Goal: Task Accomplishment & Management: Use online tool/utility

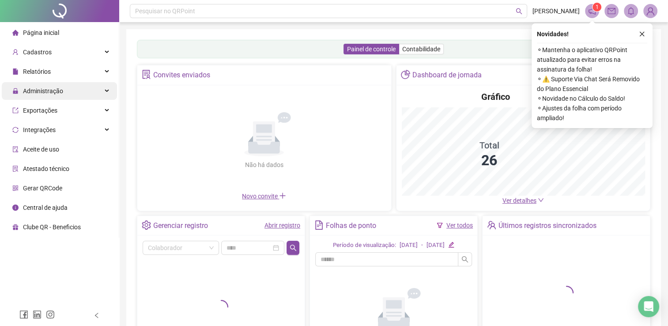
click at [30, 93] on span "Administração" at bounding box center [43, 90] width 40 height 7
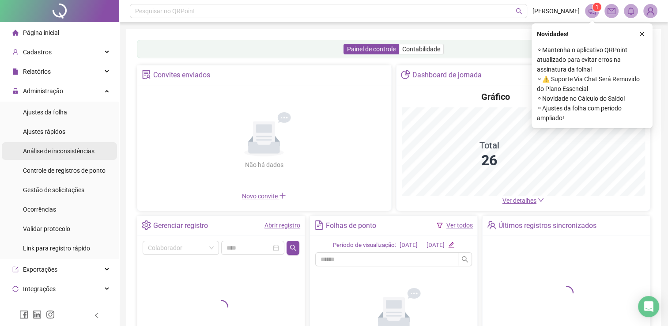
click at [49, 152] on span "Análise de inconsistências" at bounding box center [59, 151] width 72 height 7
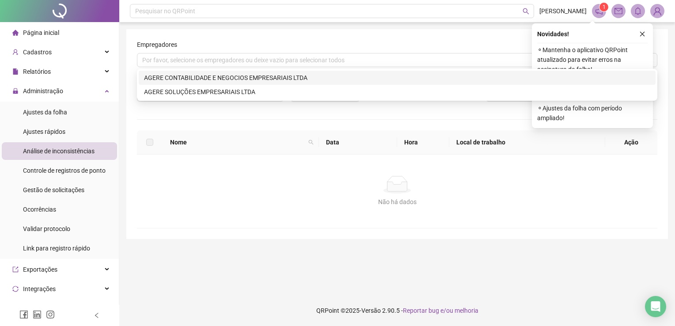
drag, startPoint x: 284, startPoint y: 59, endPoint x: 240, endPoint y: 76, distance: 47.0
click at [283, 59] on div "Por favor, selecione os empregadores ou deixe vazio para selecionar todos" at bounding box center [397, 60] width 520 height 14
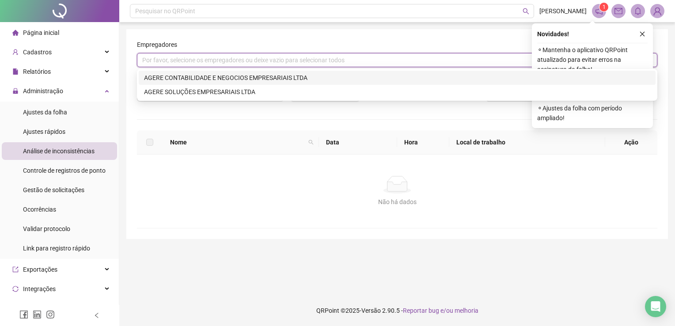
click at [233, 82] on div "AGERE CONTABILIDADE E NEGOCIOS EMPRESARIAIS LTDA" at bounding box center [397, 78] width 506 height 10
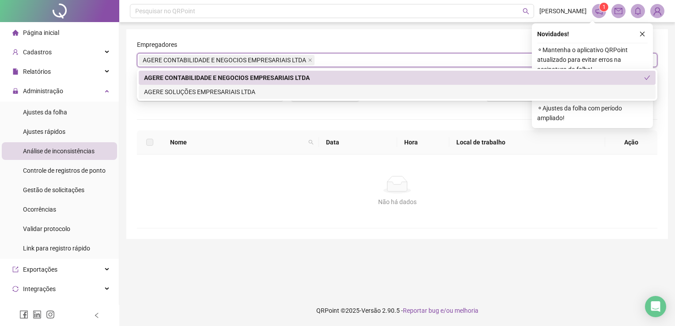
click at [227, 91] on div "AGERE SOLUÇÕES EMPRESARIAIS LTDA" at bounding box center [397, 92] width 506 height 10
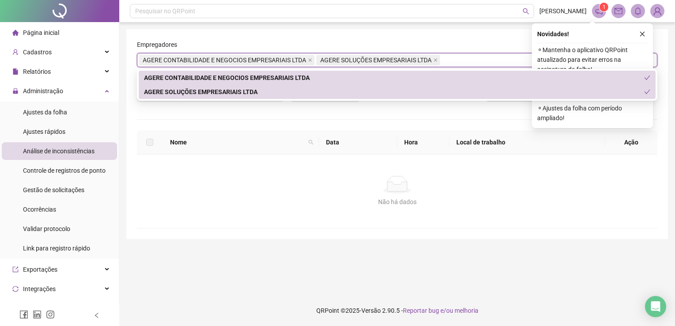
drag, startPoint x: 283, startPoint y: 123, endPoint x: 286, endPoint y: 111, distance: 12.3
click at [283, 121] on div "**********" at bounding box center [397, 134] width 520 height 189
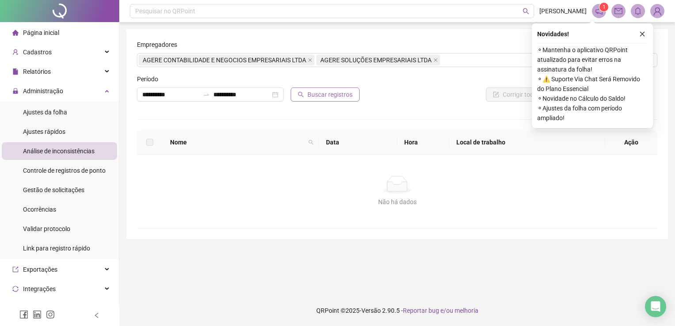
click at [303, 98] on button "Buscar registros" at bounding box center [325, 94] width 69 height 14
